Goal: Transaction & Acquisition: Purchase product/service

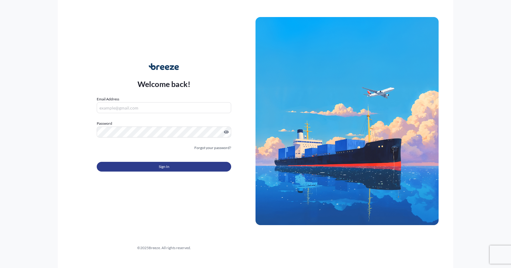
type input "[EMAIL_ADDRESS][DOMAIN_NAME]"
click at [146, 168] on button "Sign In" at bounding box center [164, 167] width 134 height 10
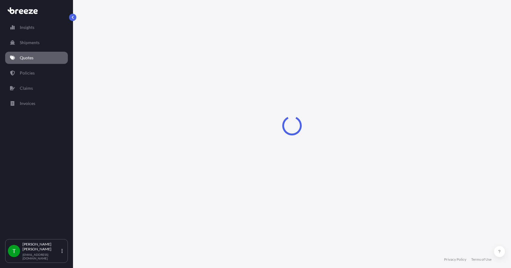
select select "Sea"
select select "1"
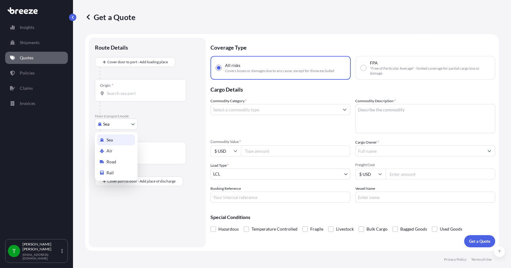
click at [127, 122] on body "Insights Shipments Quotes Policies Claims Invoices T [PERSON_NAME] [EMAIL_ADDRE…" at bounding box center [255, 134] width 511 height 268
click at [120, 161] on div "Road" at bounding box center [116, 161] width 38 height 11
select select "Road"
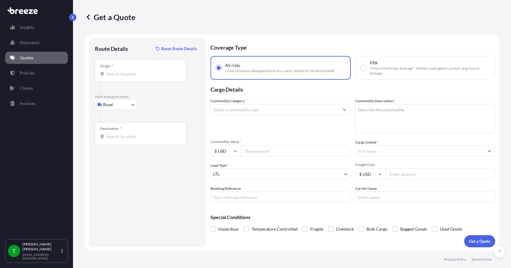
click at [127, 78] on div "Origin *" at bounding box center [140, 71] width 91 height 23
click at [127, 77] on input "Origin *" at bounding box center [143, 74] width 72 height 6
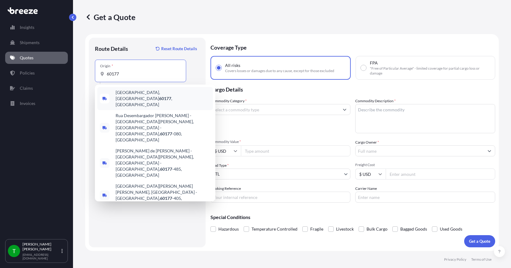
click at [127, 93] on span "[GEOGRAPHIC_DATA] , [GEOGRAPHIC_DATA]" at bounding box center [163, 98] width 95 height 18
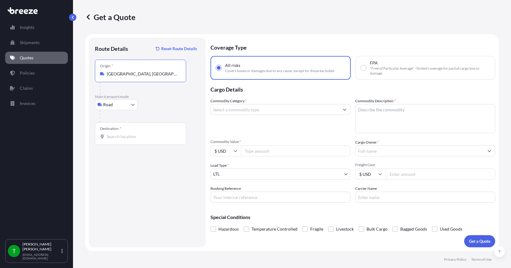
type input "[GEOGRAPHIC_DATA], [GEOGRAPHIC_DATA]"
click at [113, 140] on div "Destination *" at bounding box center [140, 133] width 91 height 23
click at [113, 140] on input "Destination *" at bounding box center [143, 137] width 72 height 6
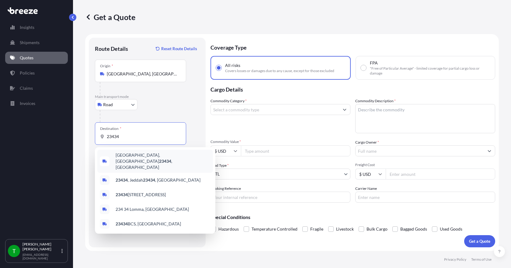
click at [129, 159] on span "[GEOGRAPHIC_DATA] , [GEOGRAPHIC_DATA]" at bounding box center [163, 161] width 95 height 18
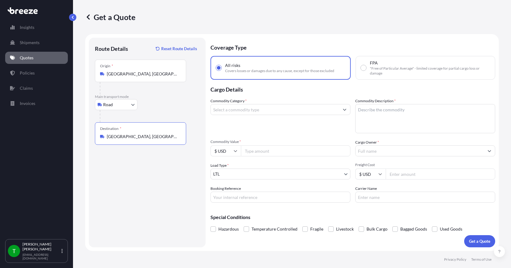
type input "[GEOGRAPHIC_DATA], [GEOGRAPHIC_DATA]"
click at [342, 113] on button "Show suggestions" at bounding box center [344, 109] width 11 height 11
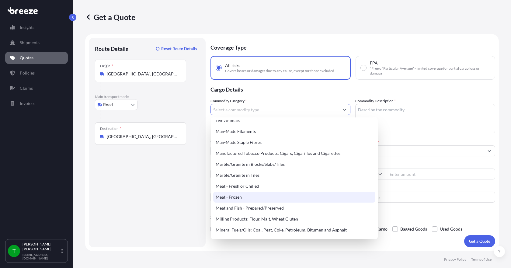
scroll to position [821, 0]
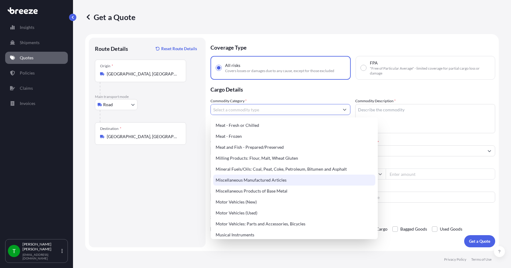
click at [275, 180] on div "Miscellaneous Manufactured Articles" at bounding box center [294, 180] width 162 height 11
type input "Miscellaneous Manufactured Articles"
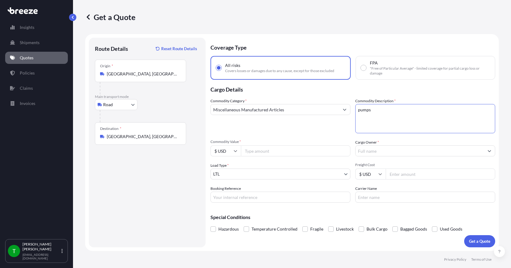
type textarea "pumps"
type input "5802.93"
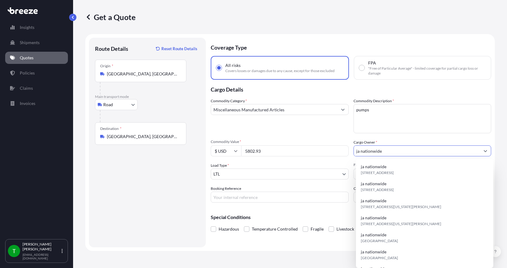
type input "ja nationwide"
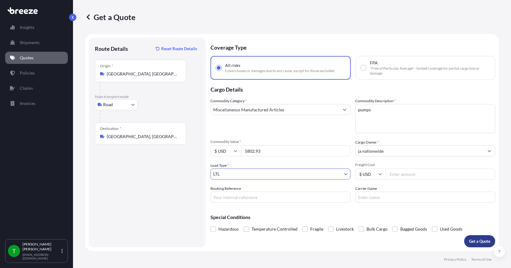
click at [487, 243] on p "Get a Quote" at bounding box center [479, 241] width 21 height 6
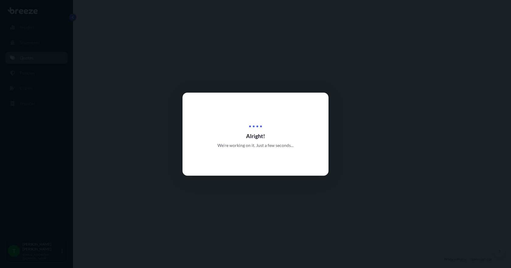
select select "Road"
select select "1"
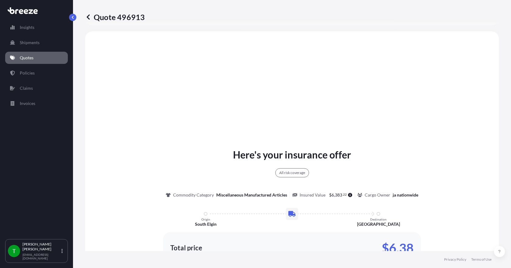
scroll to position [225, 0]
click at [27, 60] on p "Quotes" at bounding box center [27, 58] width 14 height 6
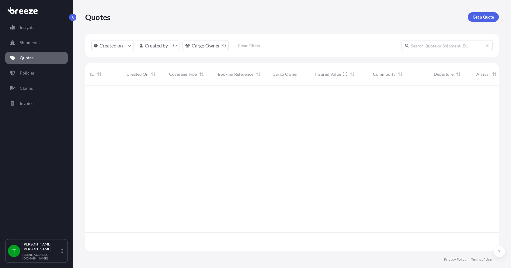
scroll to position [165, 409]
click at [483, 19] on p "Get a Quote" at bounding box center [483, 17] width 21 height 6
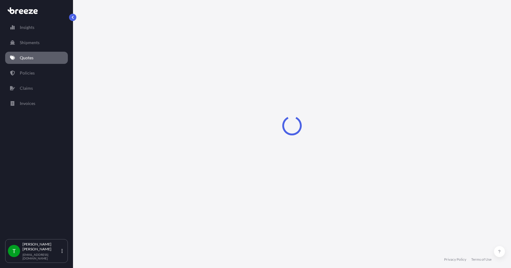
select select "Sea"
select select "1"
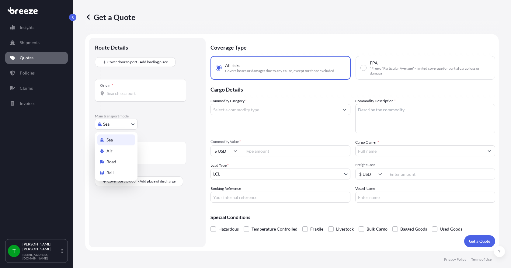
click at [118, 126] on body "Insights Shipments Quotes Policies Claims Invoices T [PERSON_NAME] [EMAIL_ADDRE…" at bounding box center [255, 134] width 511 height 268
click at [113, 161] on span "Road" at bounding box center [111, 162] width 10 height 6
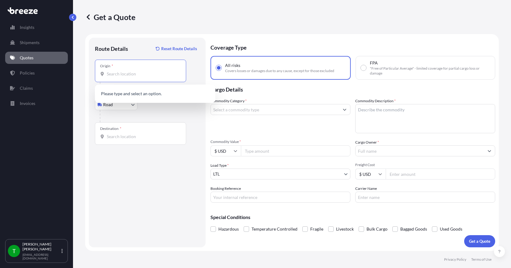
click at [116, 76] on input "Origin *" at bounding box center [143, 74] width 72 height 6
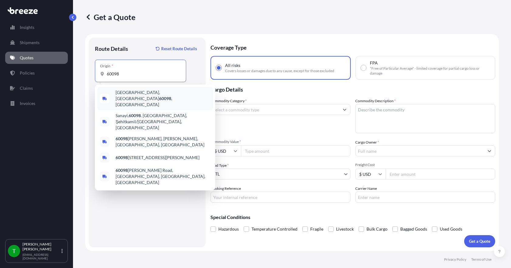
click at [124, 93] on span "[GEOGRAPHIC_DATA], [GEOGRAPHIC_DATA] 60098 , [GEOGRAPHIC_DATA]" at bounding box center [163, 98] width 95 height 18
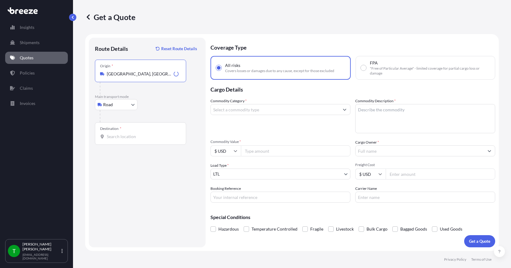
type input "[GEOGRAPHIC_DATA], [GEOGRAPHIC_DATA] 60098, [GEOGRAPHIC_DATA]"
click at [117, 139] on input "Destination *" at bounding box center [143, 137] width 72 height 6
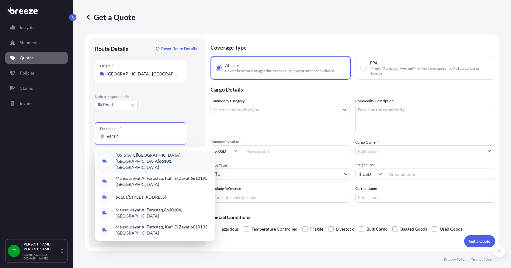
click at [143, 158] on span "[US_STATE][GEOGRAPHIC_DATA] , [GEOGRAPHIC_DATA]" at bounding box center [163, 161] width 95 height 18
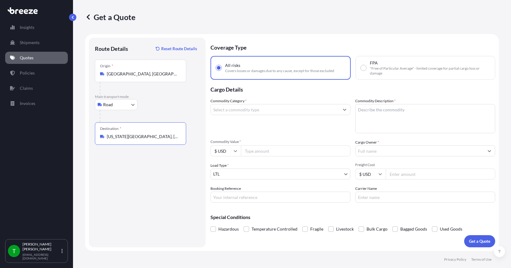
type input "[US_STATE][GEOGRAPHIC_DATA], [GEOGRAPHIC_DATA]"
click at [283, 109] on input "Commodity Category *" at bounding box center [275, 109] width 128 height 11
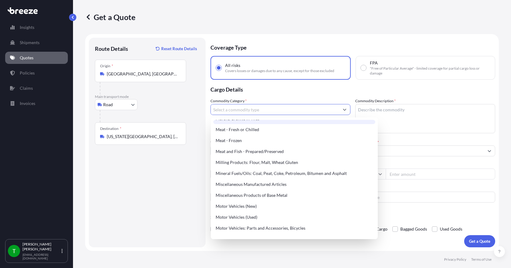
scroll to position [821, 0]
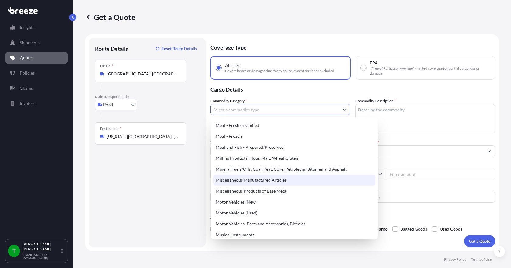
click at [283, 182] on div "Miscellaneous Manufactured Articles" at bounding box center [294, 180] width 162 height 11
type input "Miscellaneous Manufactured Articles"
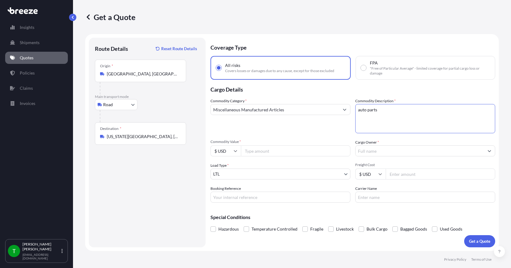
type textarea "auto parts"
type input "1000.00"
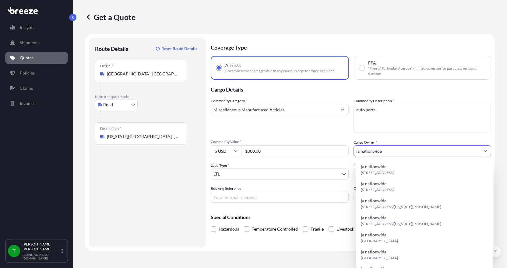
type input "ja nationwide"
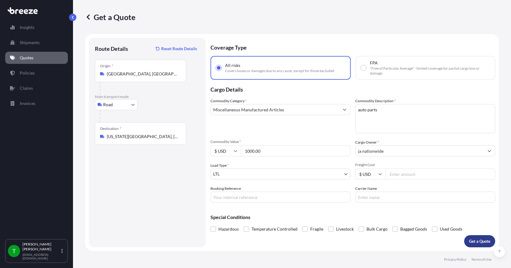
click at [473, 241] on p "Get a Quote" at bounding box center [479, 241] width 21 height 6
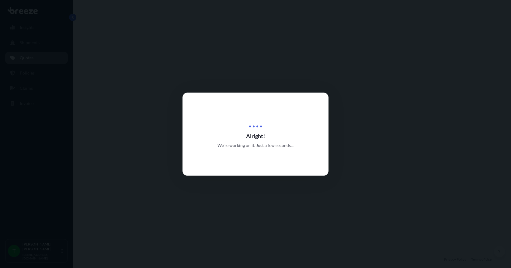
select select "Road"
select select "1"
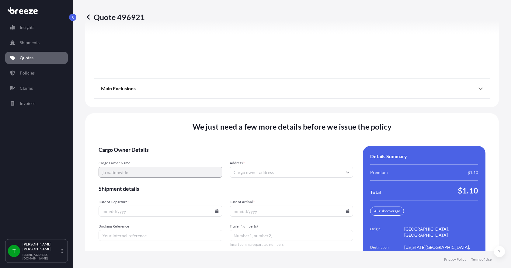
scroll to position [797, 0]
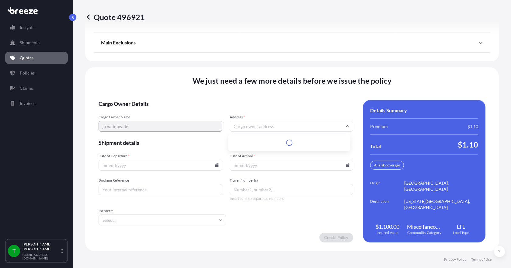
click at [251, 127] on input "Address *" at bounding box center [292, 126] width 124 height 11
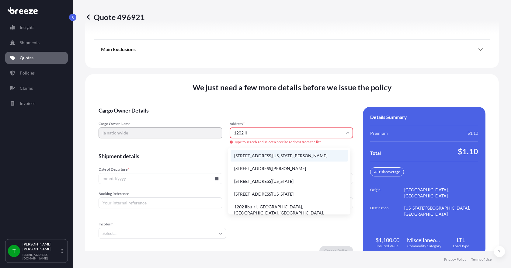
click at [251, 154] on li "[STREET_ADDRESS][US_STATE][PERSON_NAME]" at bounding box center [289, 156] width 117 height 12
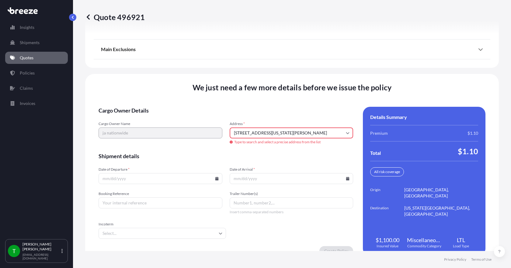
type input "[STREET_ADDRESS][PERSON_NAME]"
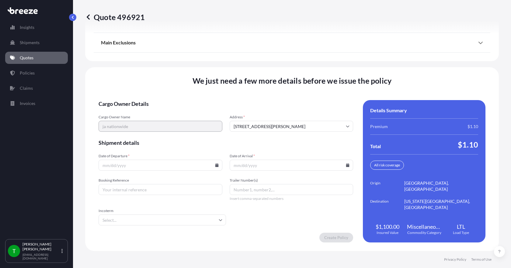
click at [215, 165] on icon at bounding box center [216, 165] width 3 height 4
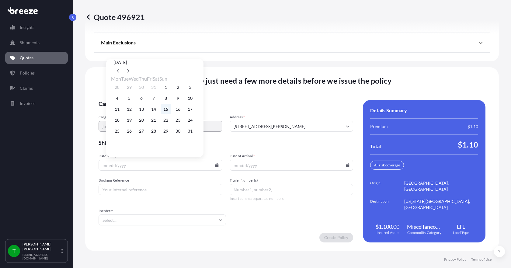
click at [171, 110] on button "15" at bounding box center [166, 109] width 10 height 10
type input "[DATE]"
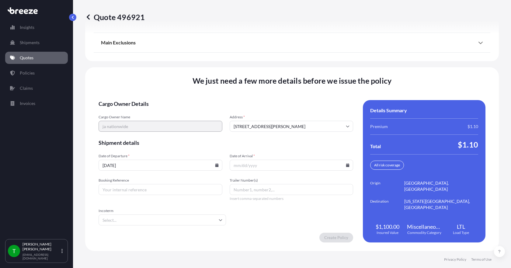
click at [346, 165] on icon at bounding box center [347, 165] width 3 height 4
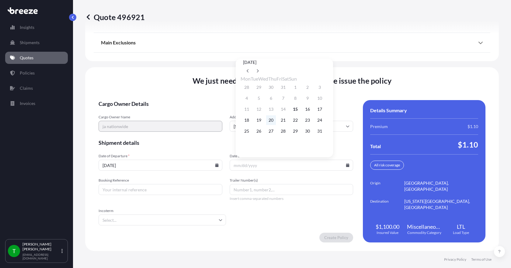
click at [276, 120] on button "20" at bounding box center [271, 120] width 10 height 10
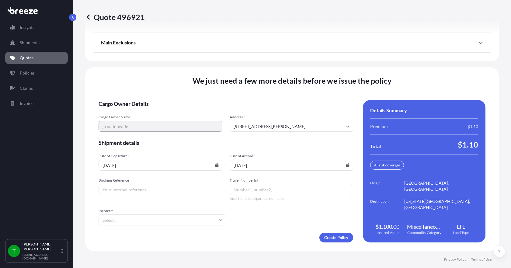
type input "[DATE]"
click at [140, 192] on input "Booking Reference" at bounding box center [161, 189] width 124 height 11
type input "347915"
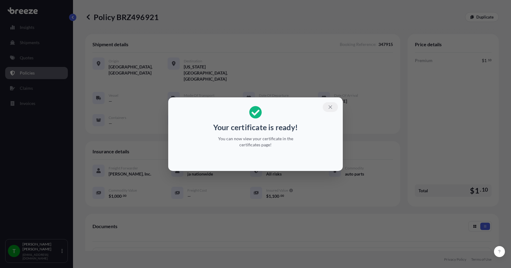
click at [333, 106] on icon "button" at bounding box center [330, 106] width 5 height 5
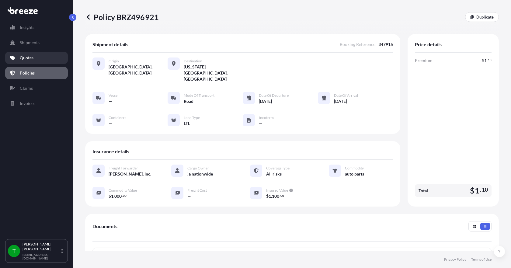
click at [37, 56] on link "Quotes" at bounding box center [36, 58] width 63 height 12
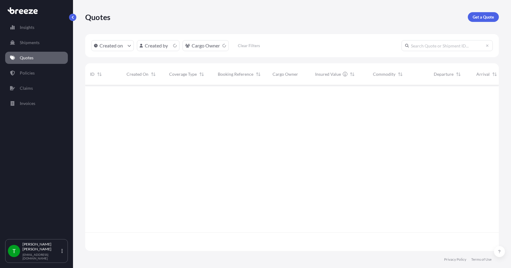
scroll to position [165, 409]
click at [474, 17] on p "Get a Quote" at bounding box center [483, 17] width 21 height 6
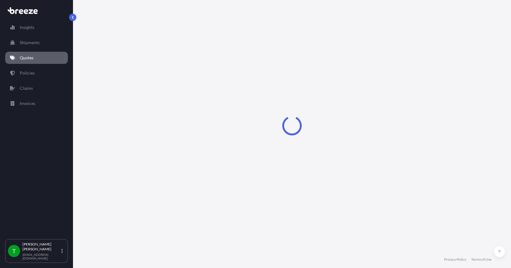
select select "Sea"
select select "1"
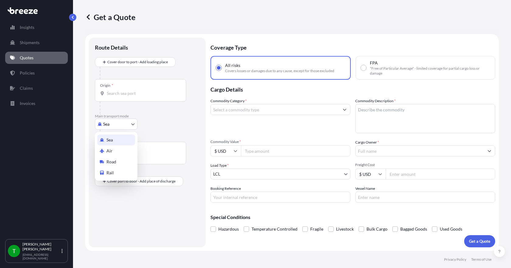
click at [128, 125] on body "Insights Shipments Quotes Policies Claims Invoices T [PERSON_NAME] [EMAIL_ADDRE…" at bounding box center [255, 134] width 511 height 268
click at [114, 164] on span "Road" at bounding box center [111, 162] width 10 height 6
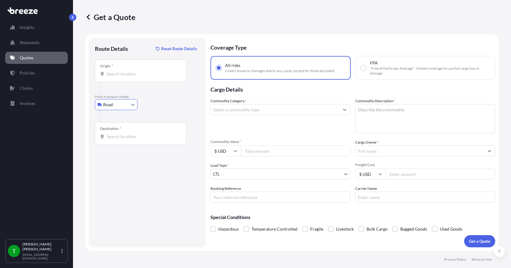
click at [125, 75] on input "Origin *" at bounding box center [143, 74] width 72 height 6
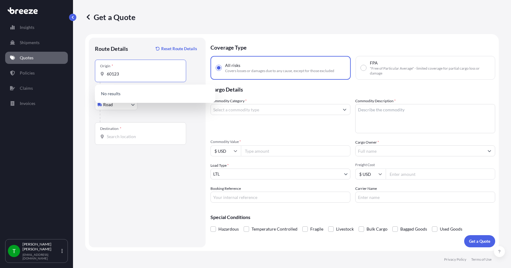
type input "60123"
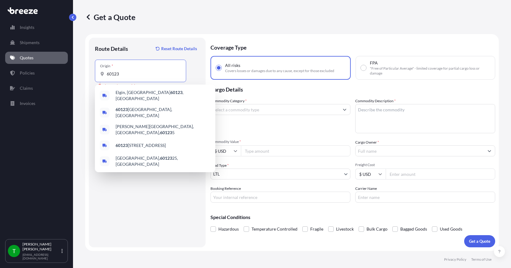
click at [125, 75] on input "60123" at bounding box center [143, 74] width 72 height 6
click at [129, 92] on span "Elgin, IL 60123 , [GEOGRAPHIC_DATA]" at bounding box center [163, 95] width 95 height 12
type input "Elgin, IL 60123, [GEOGRAPHIC_DATA]"
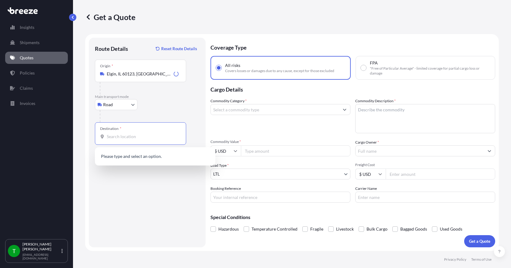
click at [116, 138] on input "Destination *" at bounding box center [143, 137] width 72 height 6
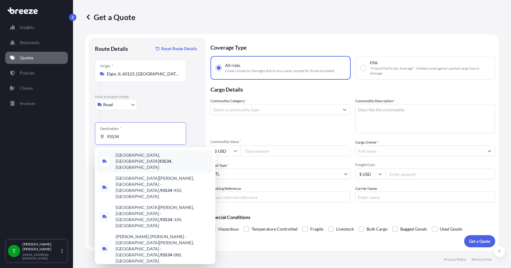
click at [137, 158] on span "[GEOGRAPHIC_DATA] , [GEOGRAPHIC_DATA]" at bounding box center [163, 161] width 95 height 18
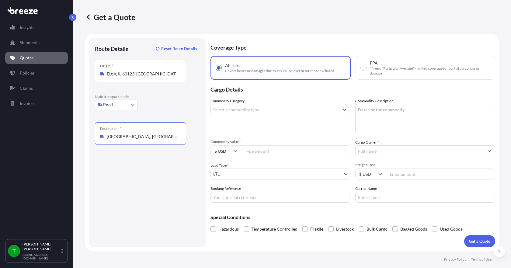
type input "[GEOGRAPHIC_DATA], [GEOGRAPHIC_DATA]"
click at [236, 112] on input "Commodity Category *" at bounding box center [275, 109] width 128 height 11
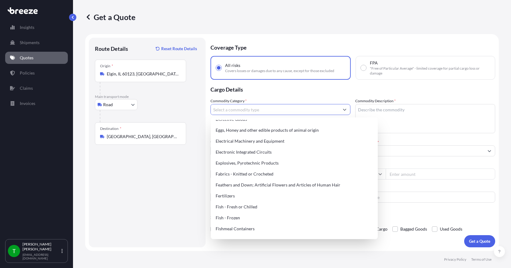
scroll to position [365, 0]
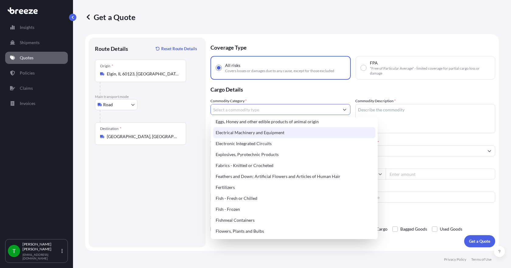
click at [254, 134] on div "Electrical Machinery and Equipment" at bounding box center [294, 132] width 162 height 11
type input "Electrical Machinery and Equipment"
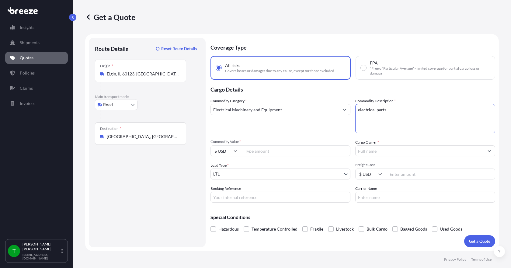
type textarea "electrical parts"
type input "5800.00"
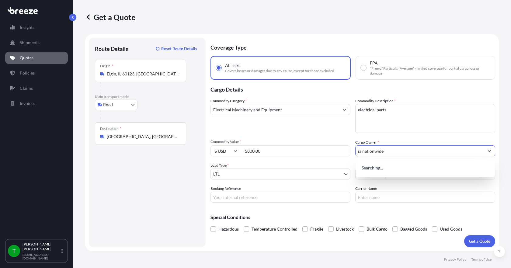
type input "ja nationwide"
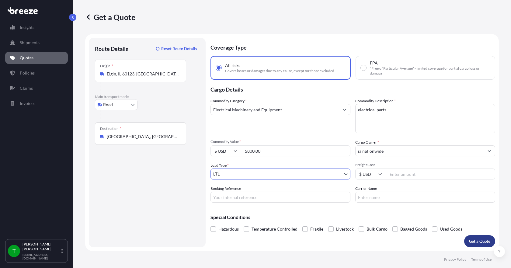
click at [488, 242] on p "Get a Quote" at bounding box center [479, 241] width 21 height 6
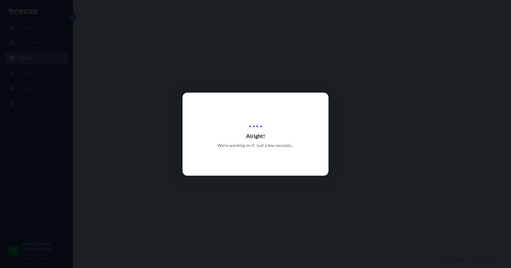
select select "Road"
select select "1"
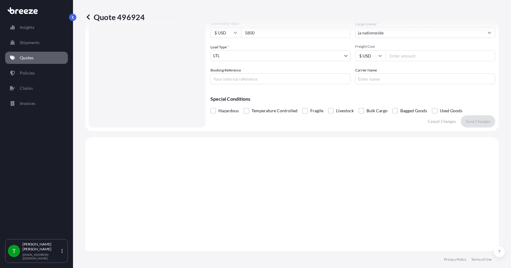
scroll to position [225, 0]
